Goal: Task Accomplishment & Management: Use online tool/utility

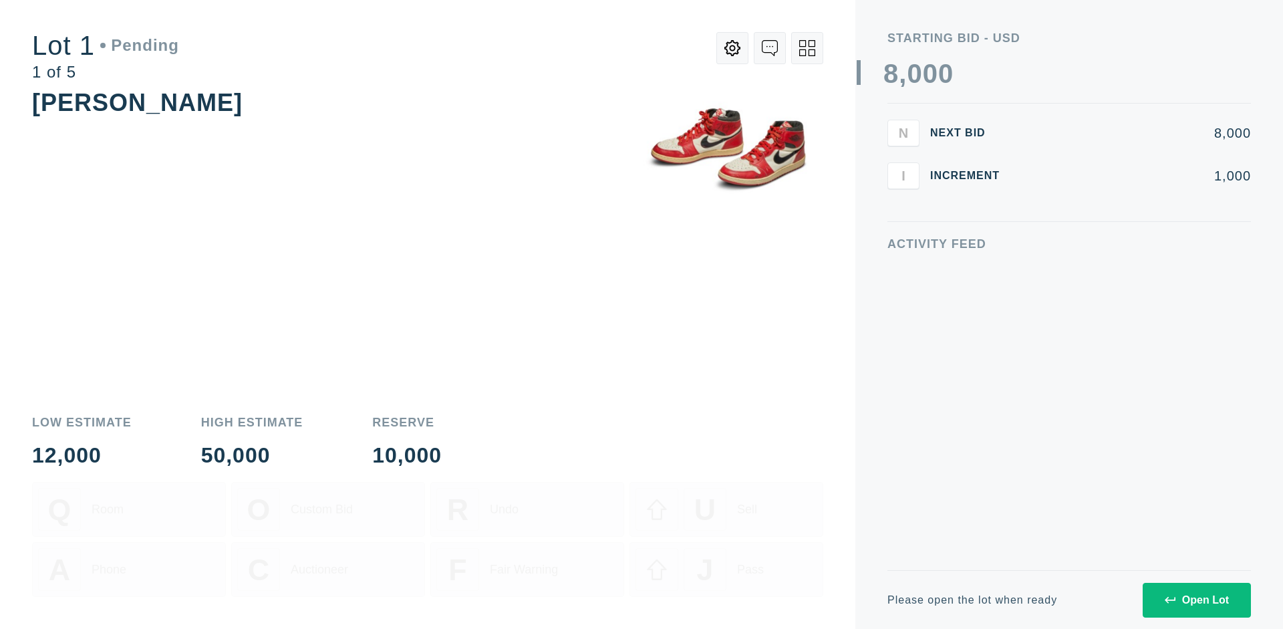
click at [1196, 600] on div "Open Lot" at bounding box center [1197, 600] width 64 height 12
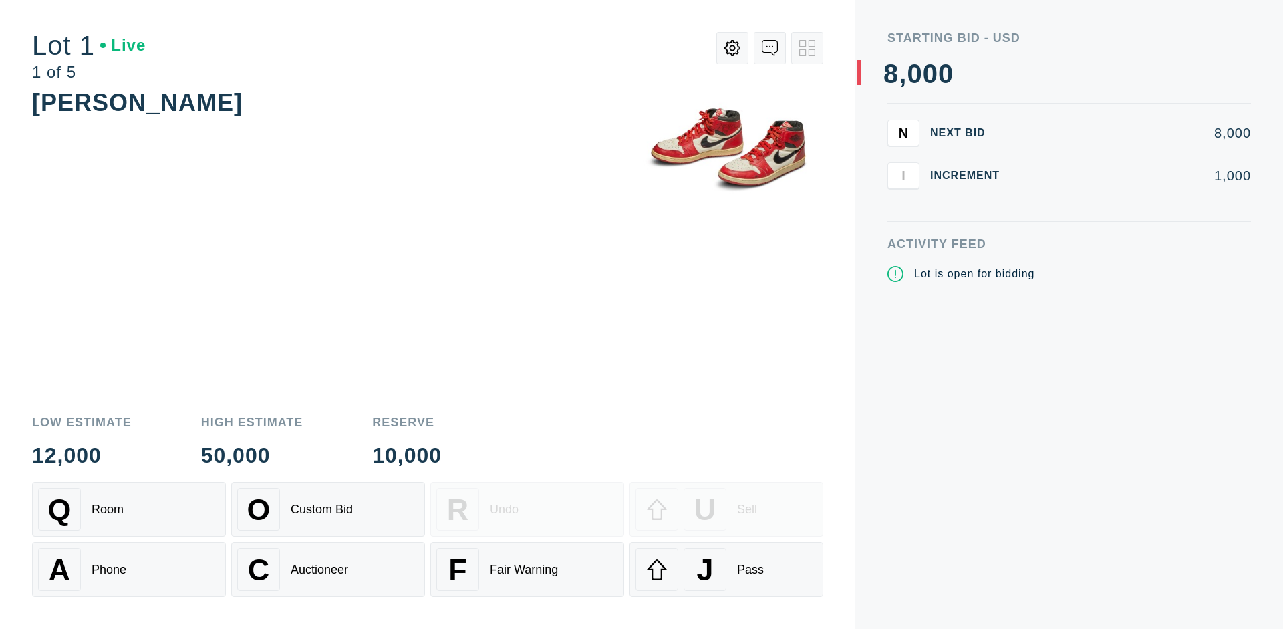
click at [727, 569] on div "J Pass" at bounding box center [727, 569] width 182 height 43
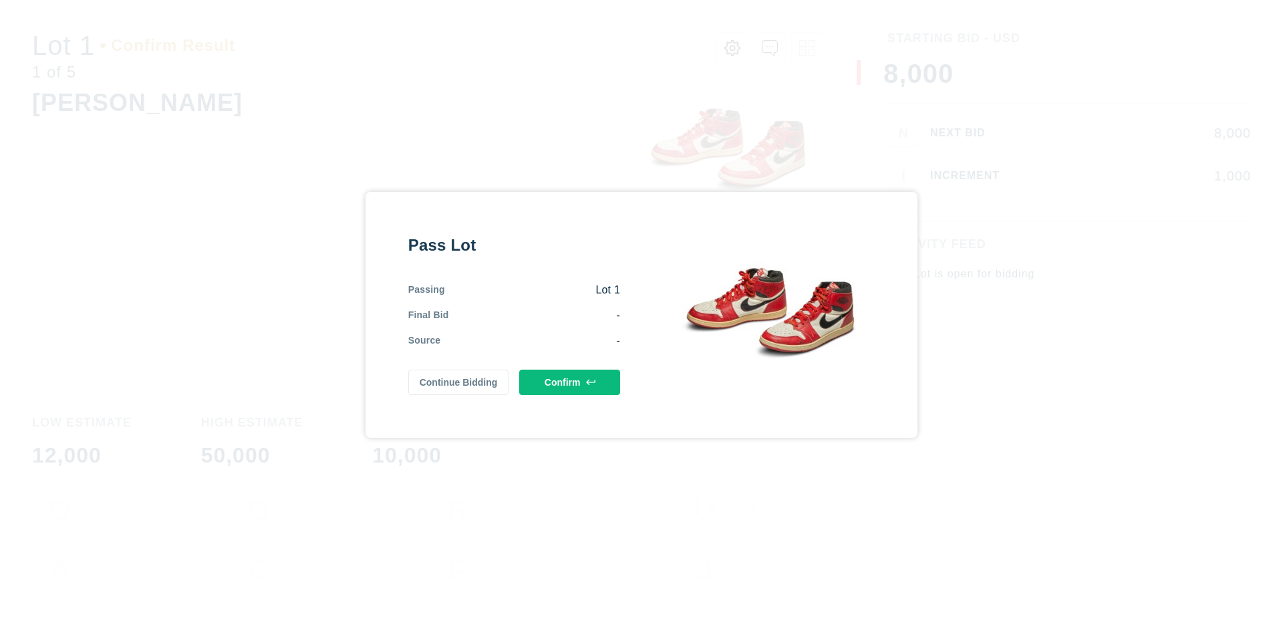
click at [570, 382] on button "Confirm" at bounding box center [569, 382] width 101 height 25
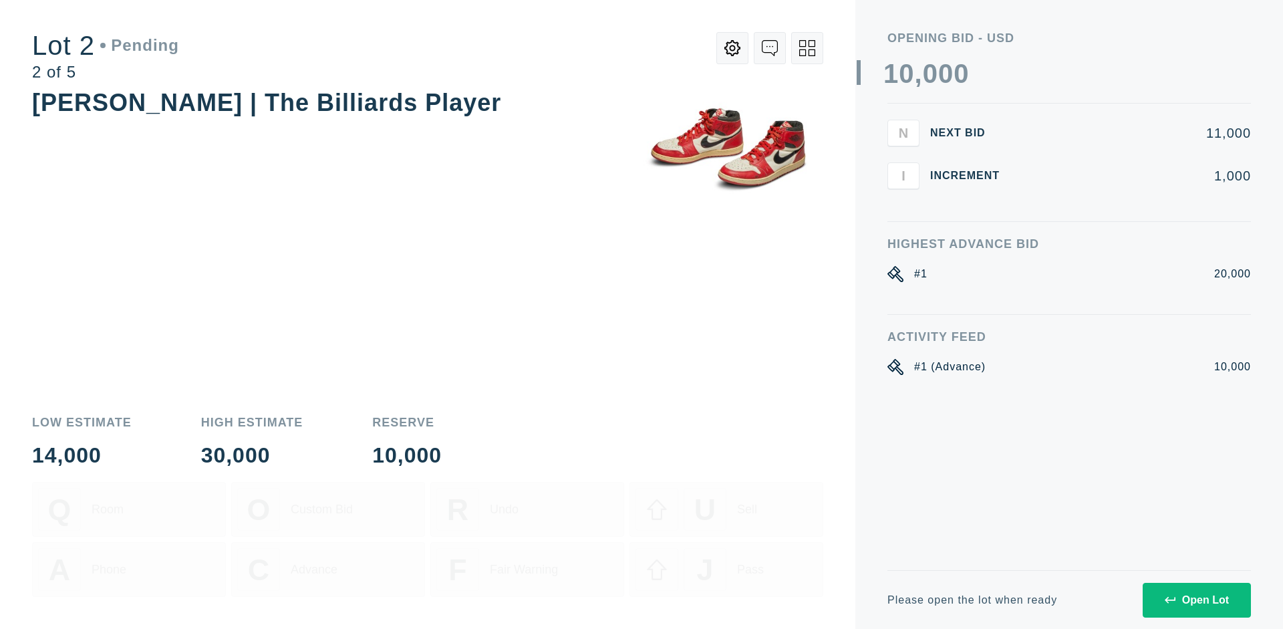
click at [1196, 600] on div "Open Lot" at bounding box center [1197, 600] width 64 height 12
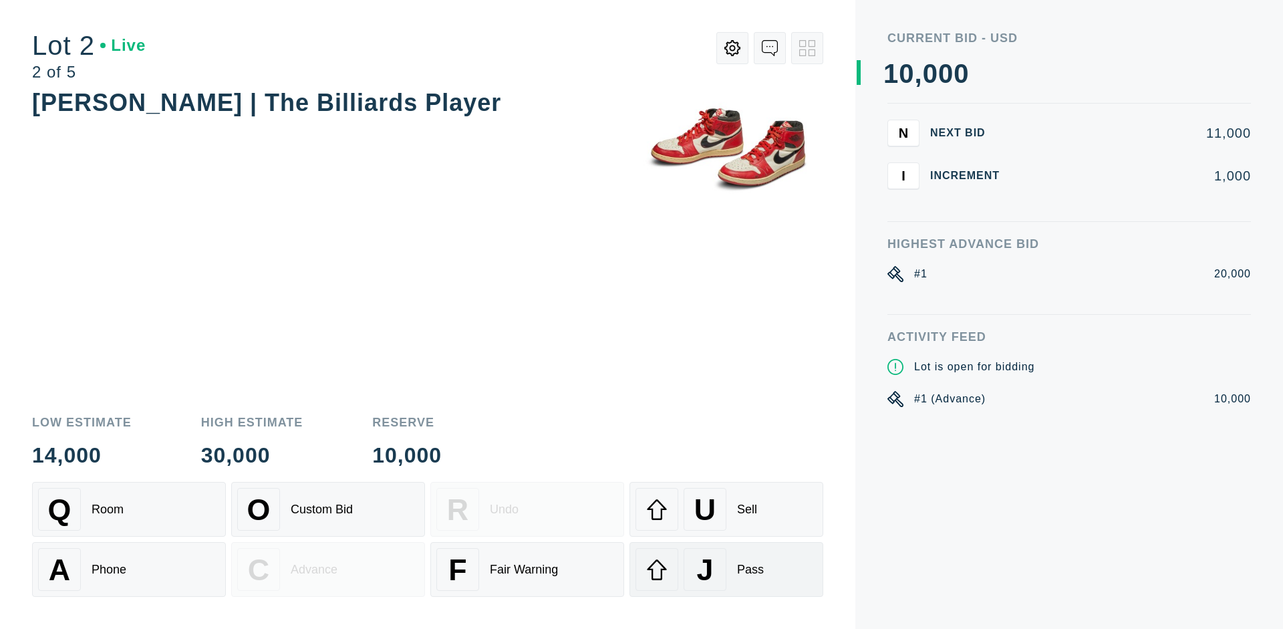
click at [727, 569] on div "J Pass" at bounding box center [727, 569] width 182 height 43
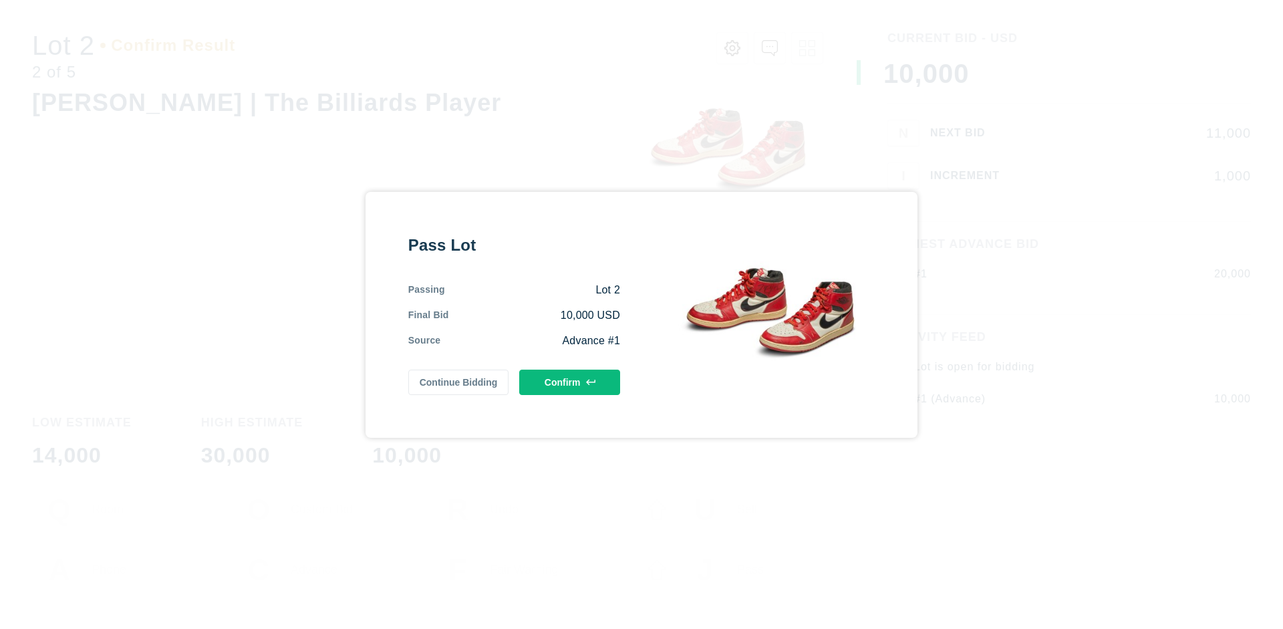
click at [570, 382] on button "Confirm" at bounding box center [569, 382] width 101 height 25
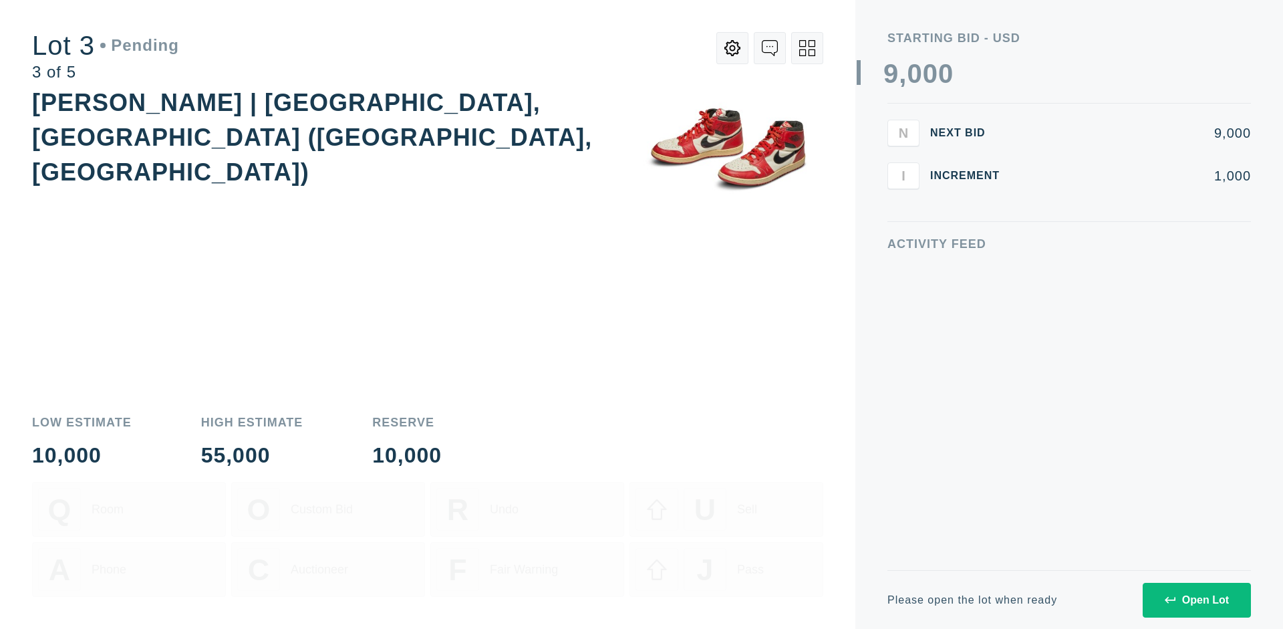
click at [1196, 600] on div "Open Lot" at bounding box center [1197, 600] width 64 height 12
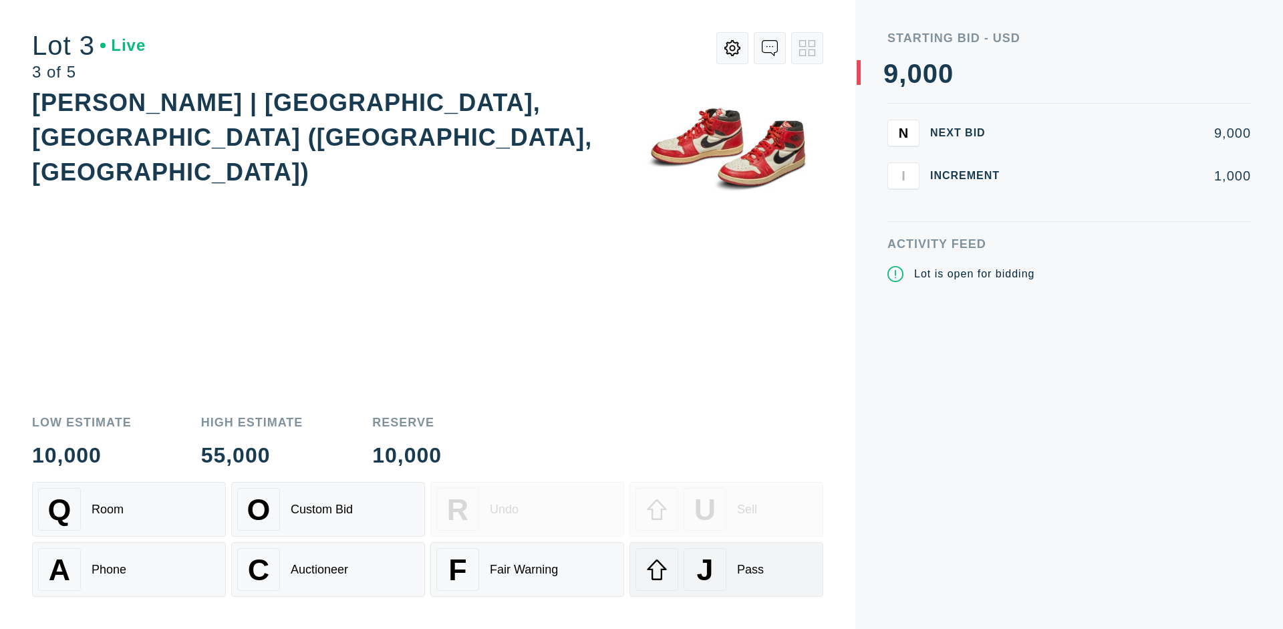
click at [727, 569] on div "J Pass" at bounding box center [727, 569] width 182 height 43
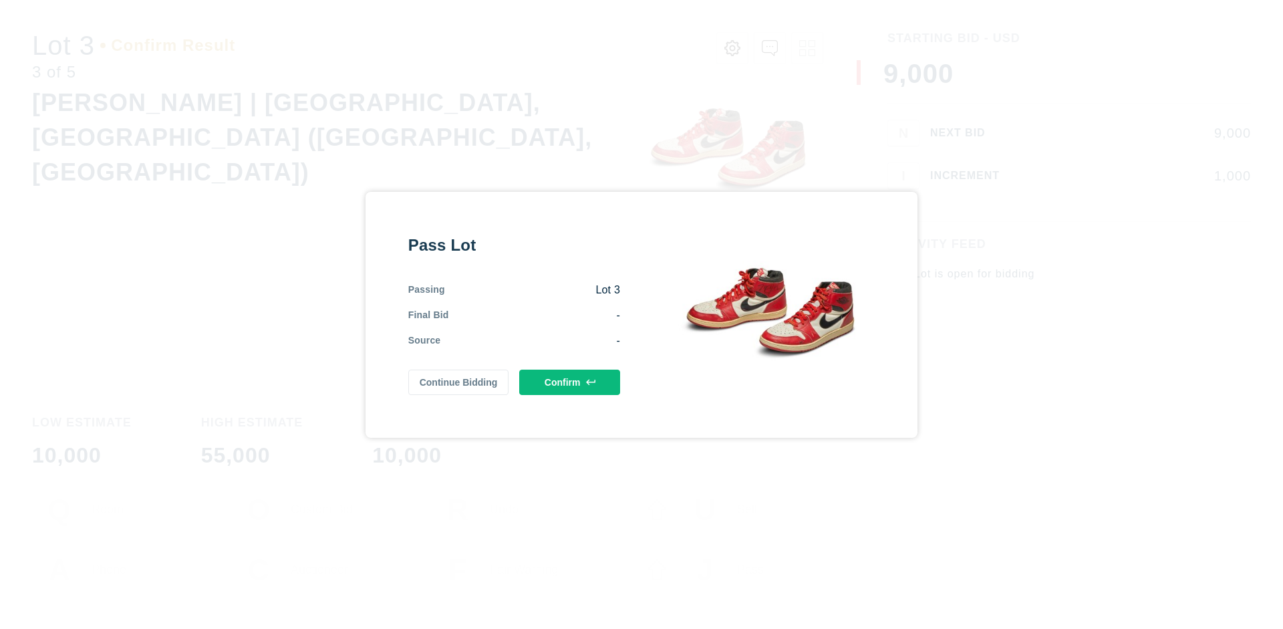
click at [570, 382] on button "Confirm" at bounding box center [569, 382] width 101 height 25
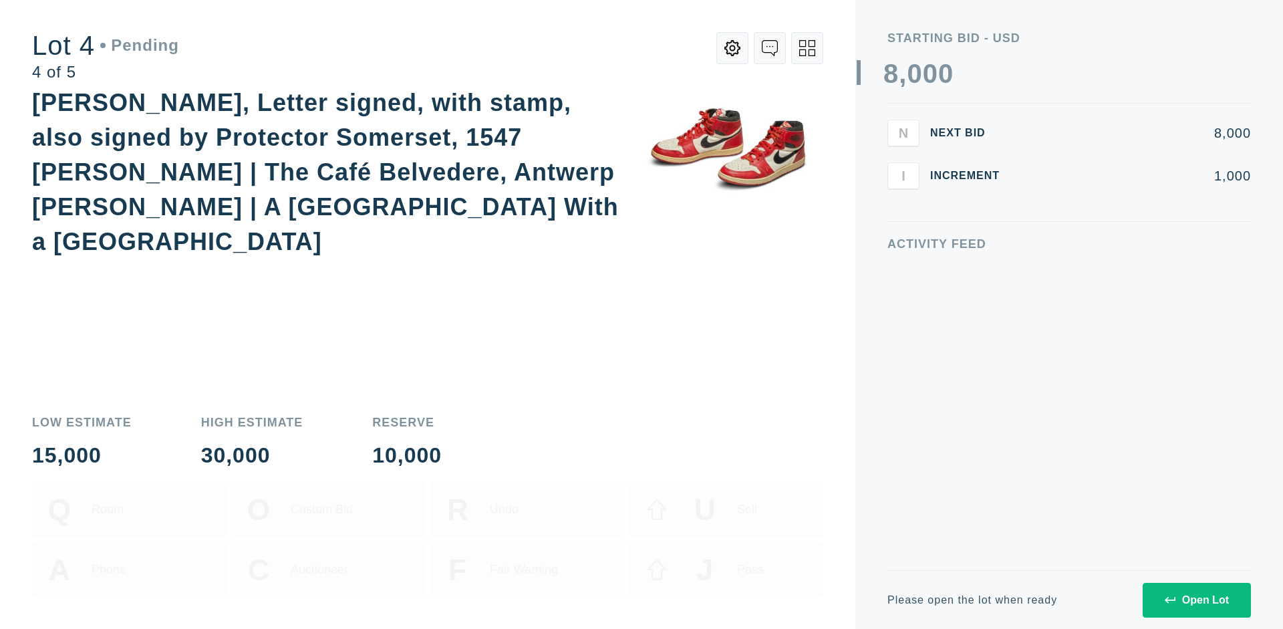
click at [807, 48] on icon at bounding box center [807, 48] width 16 height 16
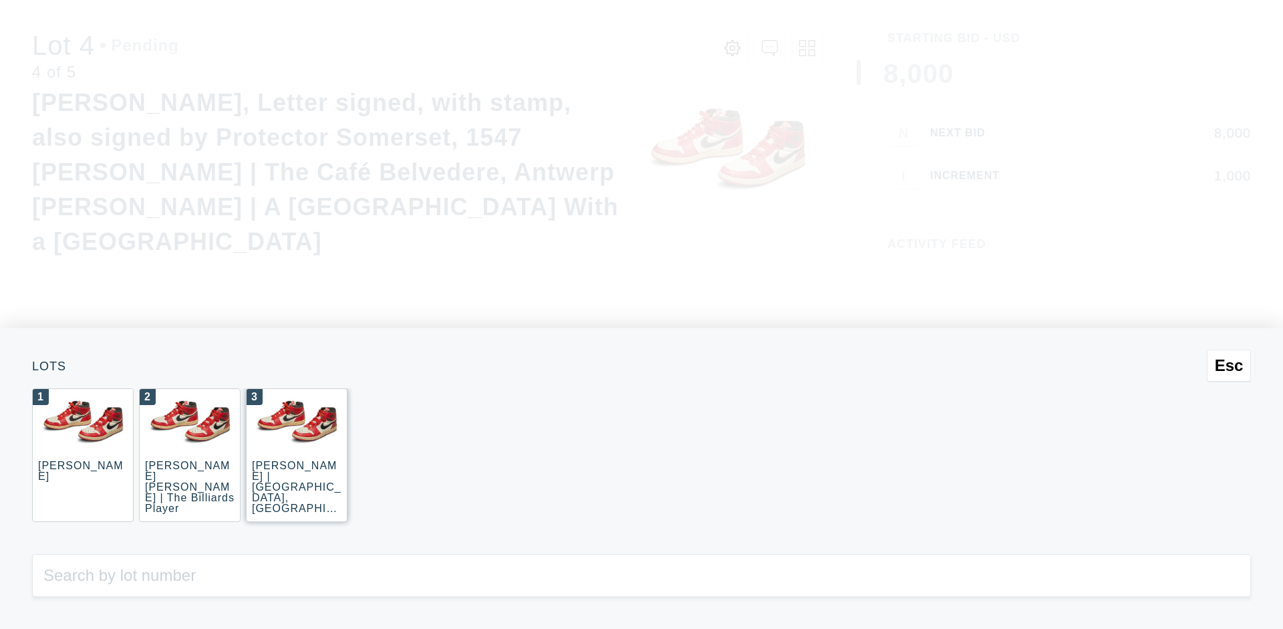
click at [297, 455] on div "3 JOAQUÍN SOROLLA | La Caleta, Málaga (La Caleta Beach, Málaga)" at bounding box center [297, 455] width 102 height 134
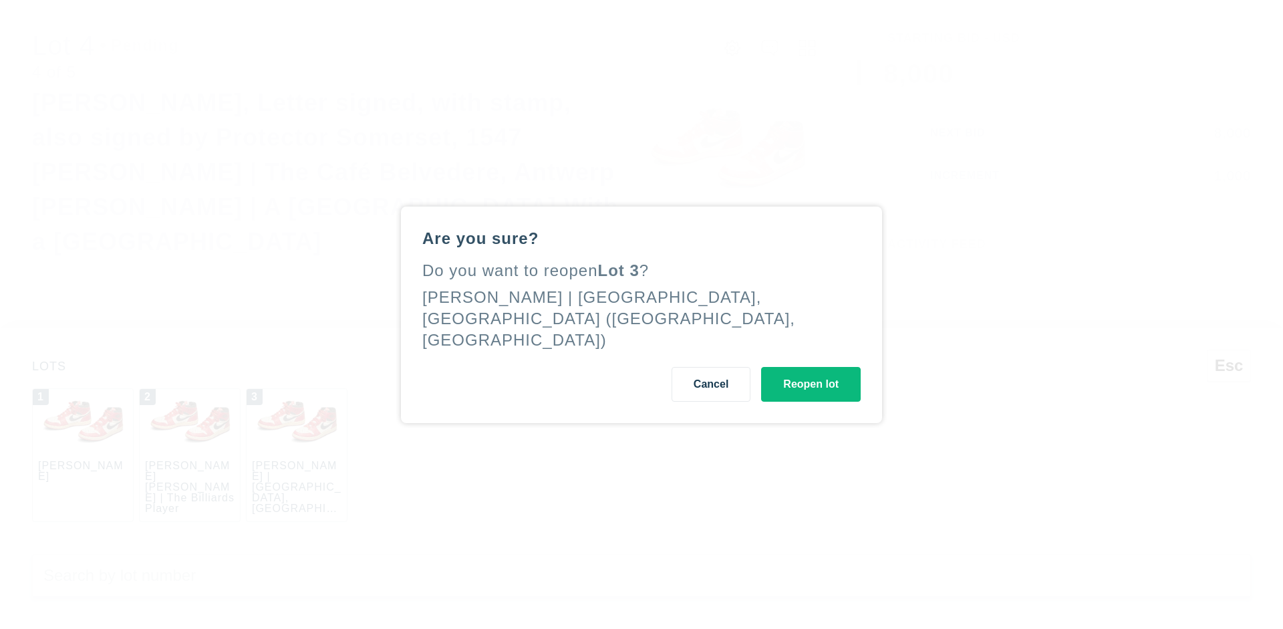
click at [811, 373] on button "Reopen lot" at bounding box center [811, 384] width 100 height 35
